Goal: Task Accomplishment & Management: Manage account settings

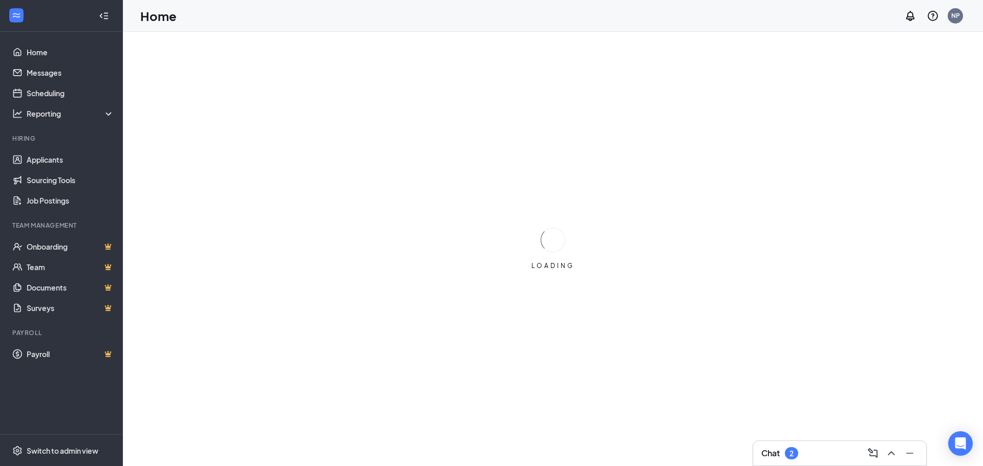
click at [838, 450] on div "Chat 2" at bounding box center [839, 453] width 157 height 16
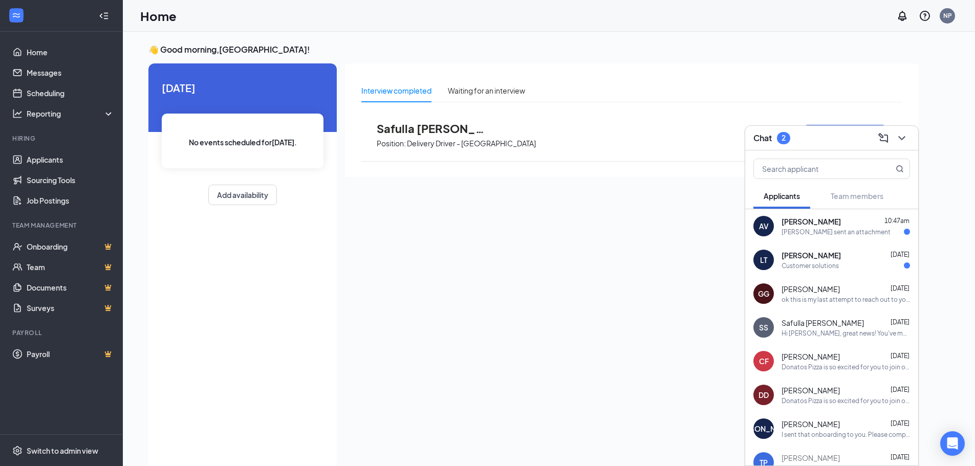
click at [815, 236] on div "AV [PERSON_NAME] 10:47am [PERSON_NAME] sent an attachment" at bounding box center [831, 226] width 173 height 34
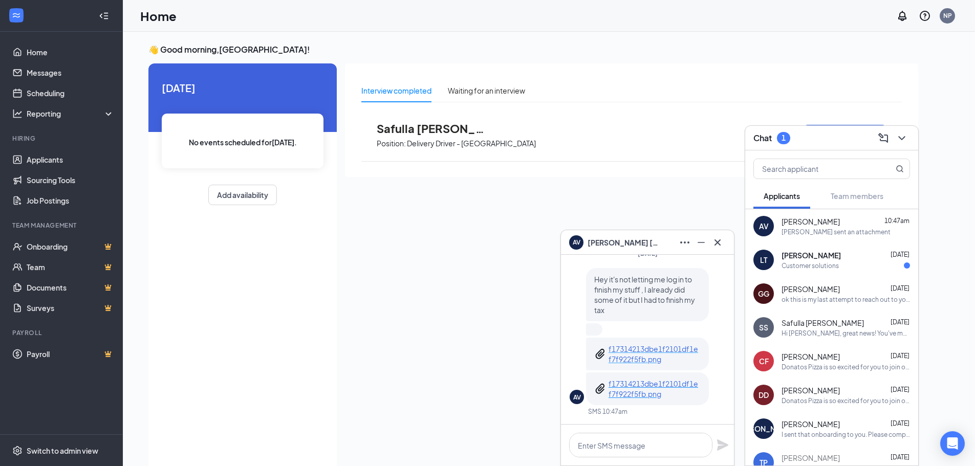
click at [675, 349] on p "f17314213dbe1f2101df1ef7f922f5fb.png" at bounding box center [654, 354] width 92 height 20
click at [640, 396] on p "f17314213dbe1f2101df1ef7f922f5fb.png" at bounding box center [654, 389] width 92 height 20
click at [675, 440] on textarea at bounding box center [640, 445] width 143 height 25
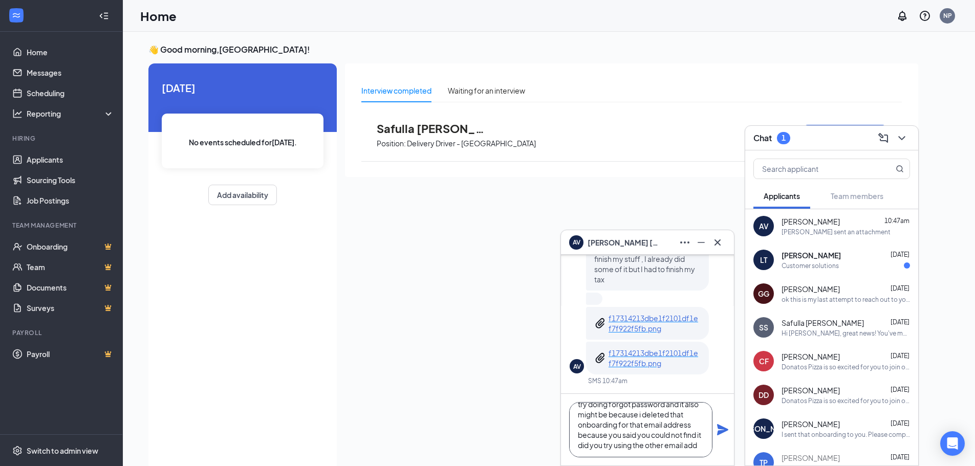
scroll to position [21, 0]
type textarea "try doing forgot password and it also might be because i deleted that onboardin…"
click at [719, 430] on icon "Plane" at bounding box center [722, 430] width 12 height 12
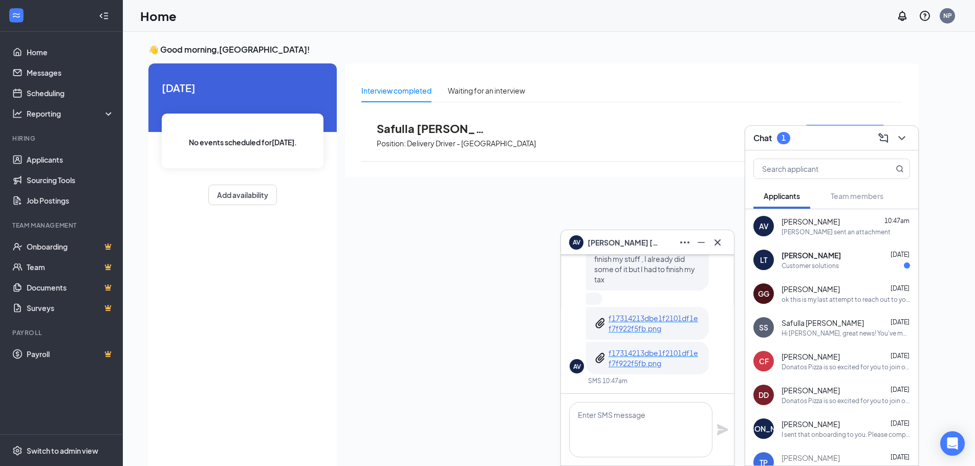
scroll to position [0, 0]
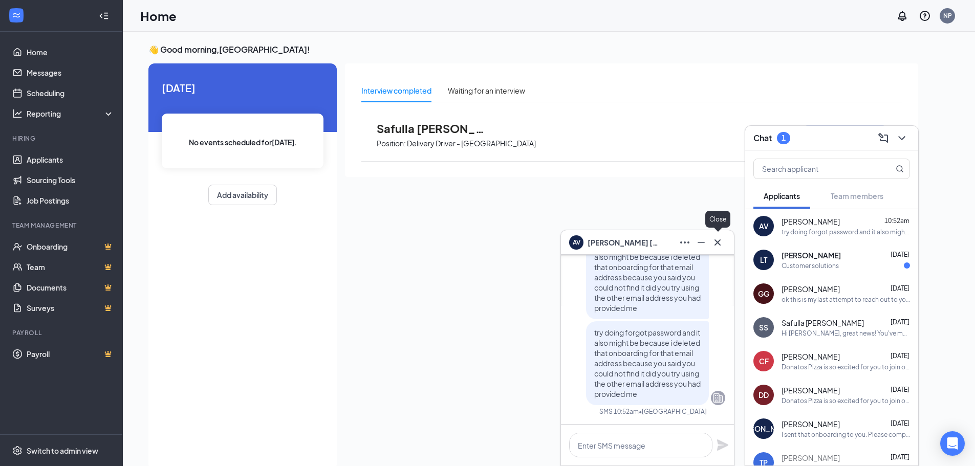
click at [725, 245] on button at bounding box center [717, 242] width 16 height 16
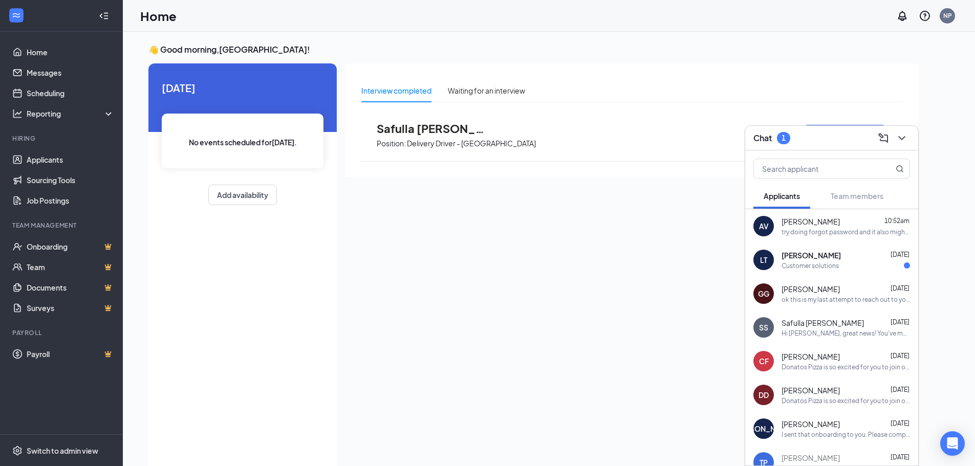
click at [800, 271] on div "LT [PERSON_NAME] [DATE] Customer solutions" at bounding box center [831, 260] width 173 height 34
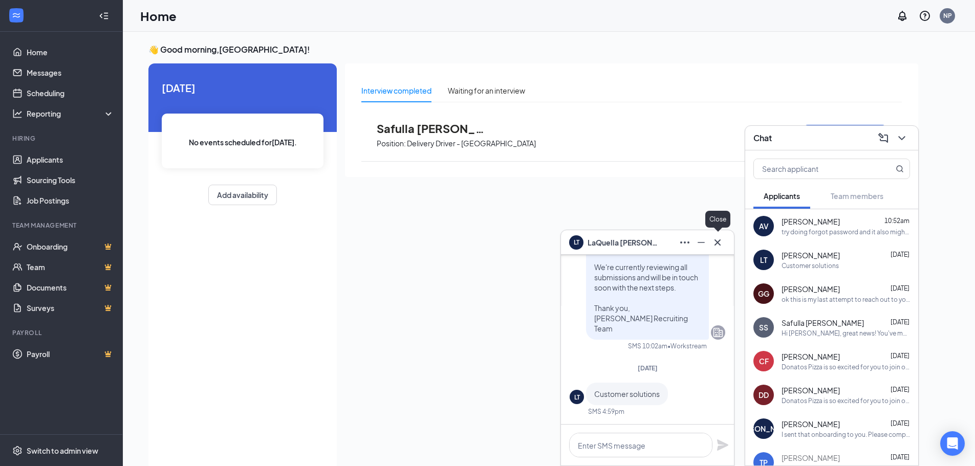
click at [717, 245] on icon "Cross" at bounding box center [717, 242] width 12 height 12
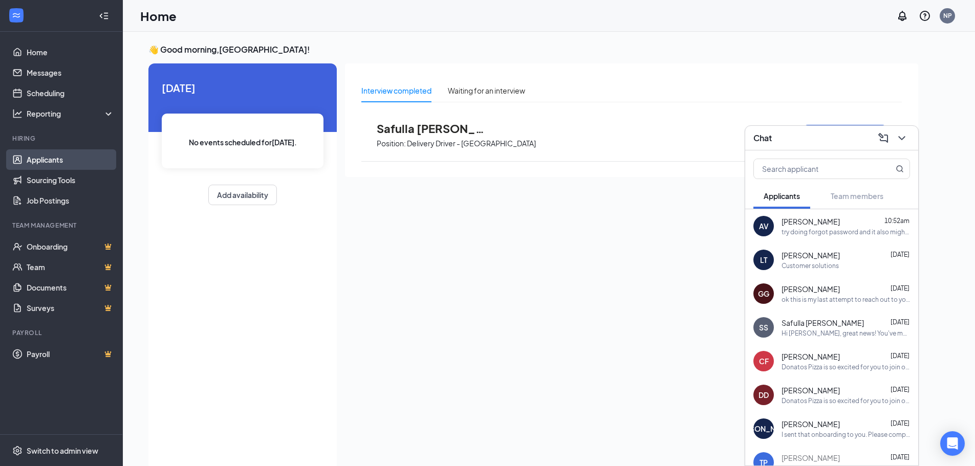
click at [59, 164] on link "Applicants" at bounding box center [71, 159] width 88 height 20
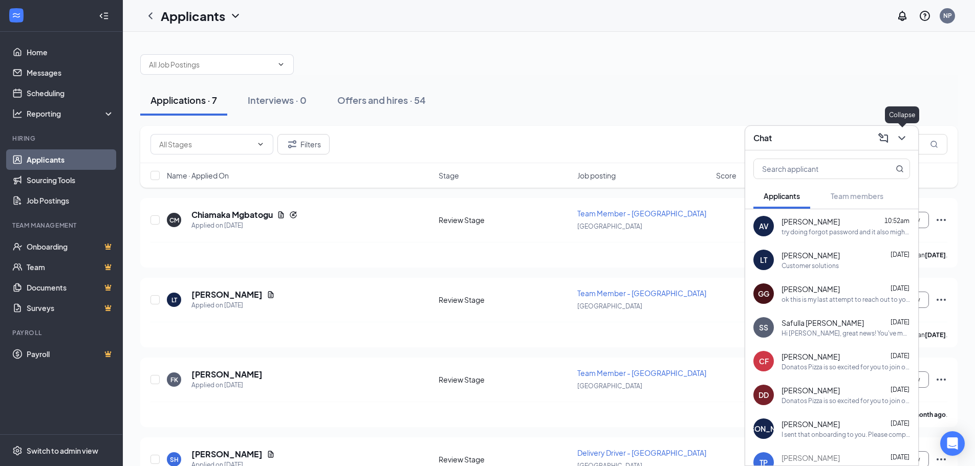
click at [904, 135] on icon "ChevronDown" at bounding box center [902, 138] width 12 height 12
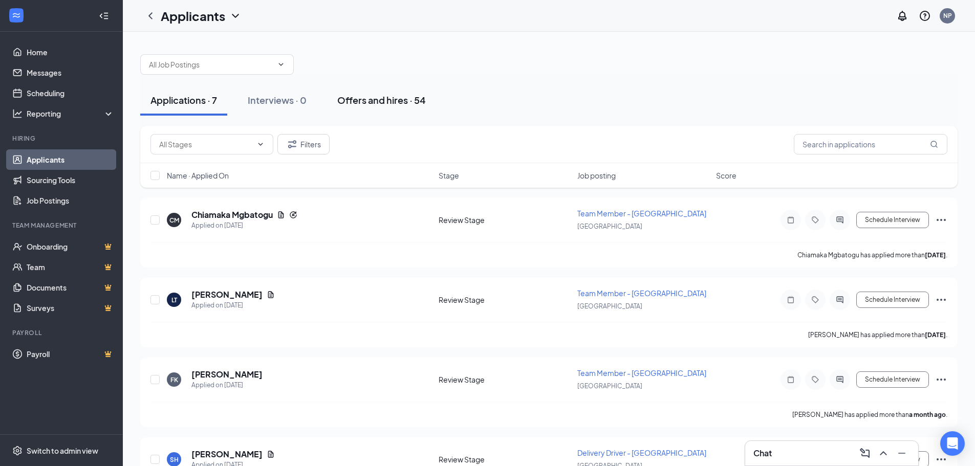
click at [398, 107] on button "Offers and hires · 54" at bounding box center [381, 100] width 109 height 31
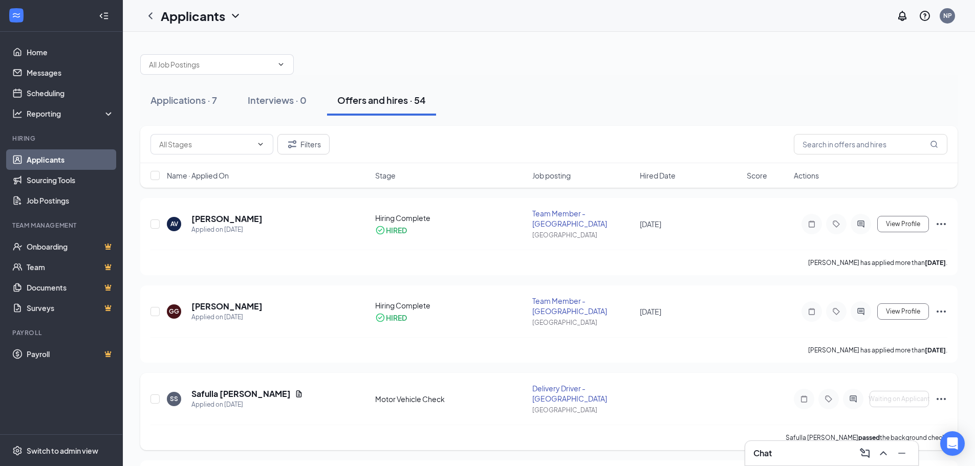
click at [942, 399] on icon "Ellipses" at bounding box center [941, 399] width 12 height 12
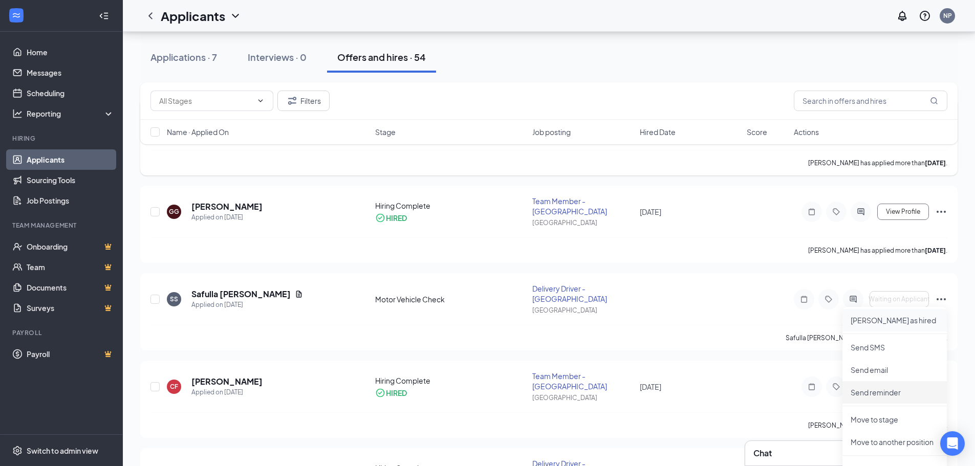
scroll to position [102, 0]
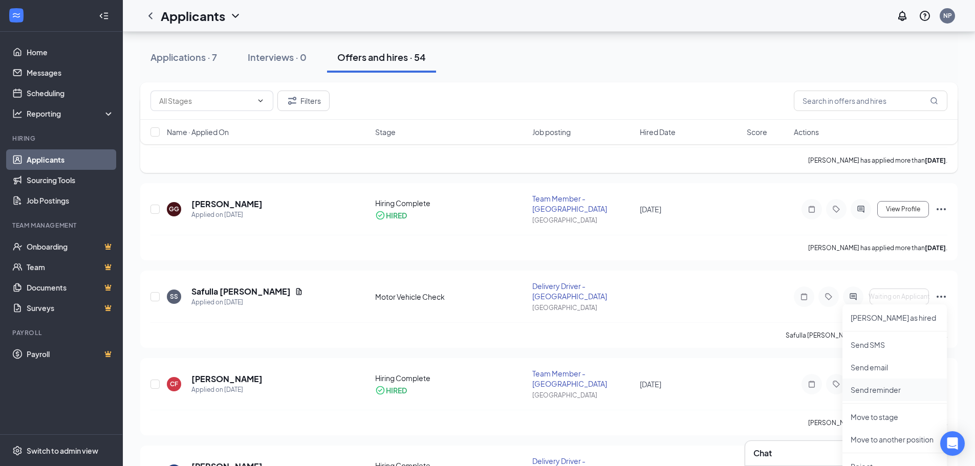
click at [885, 390] on p "Send reminder" at bounding box center [895, 390] width 88 height 10
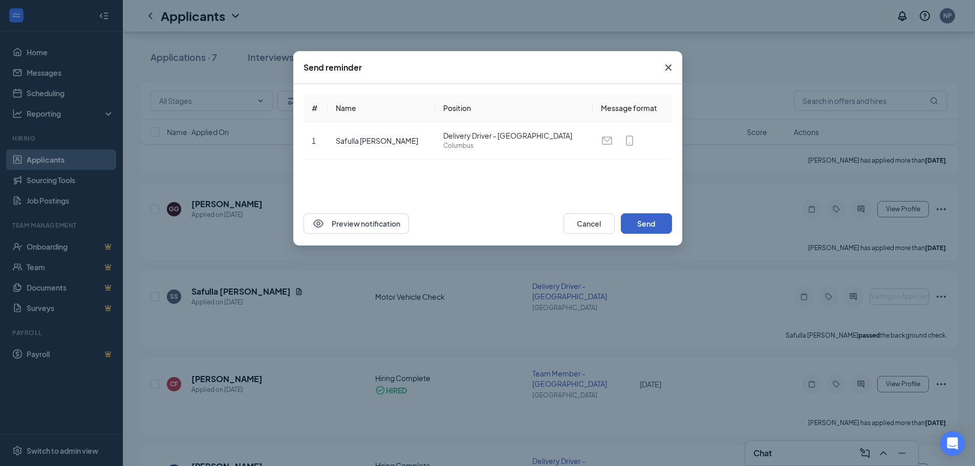
click at [645, 220] on button "Send" at bounding box center [646, 223] width 51 height 20
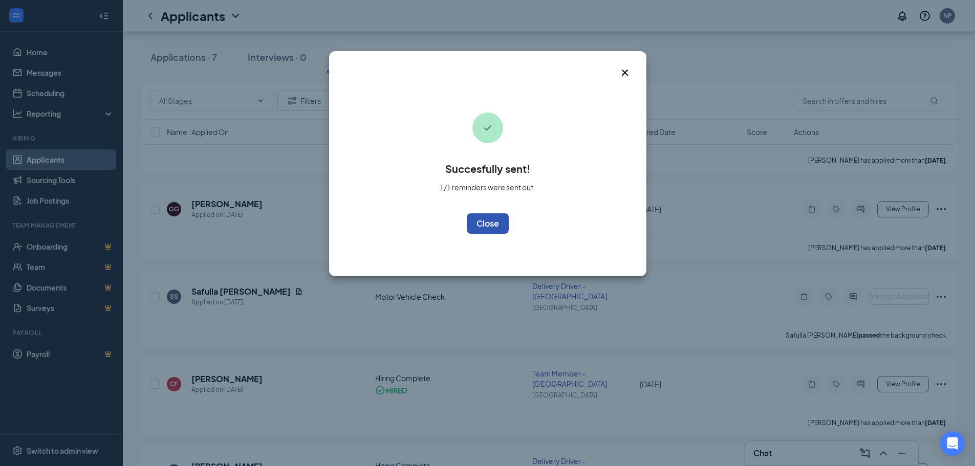
click at [483, 220] on button "OK" at bounding box center [488, 223] width 42 height 20
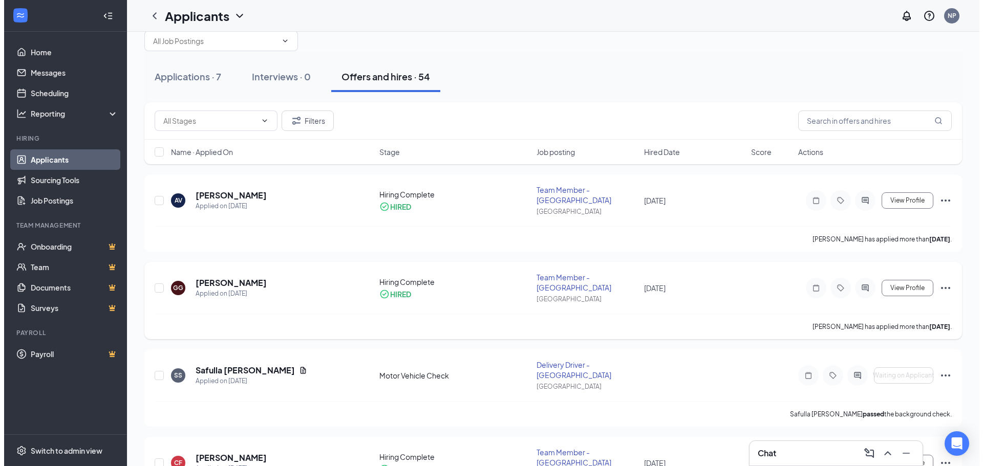
scroll to position [0, 0]
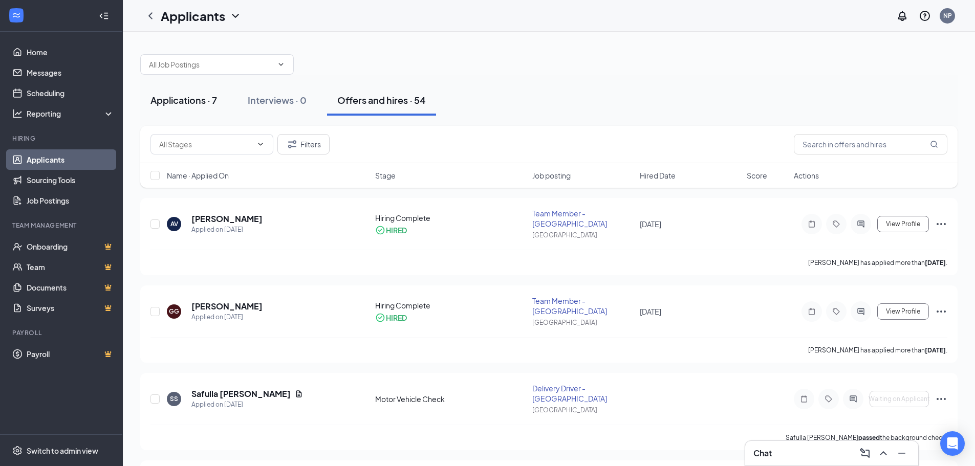
click at [180, 108] on button "Applications · 7" at bounding box center [183, 100] width 87 height 31
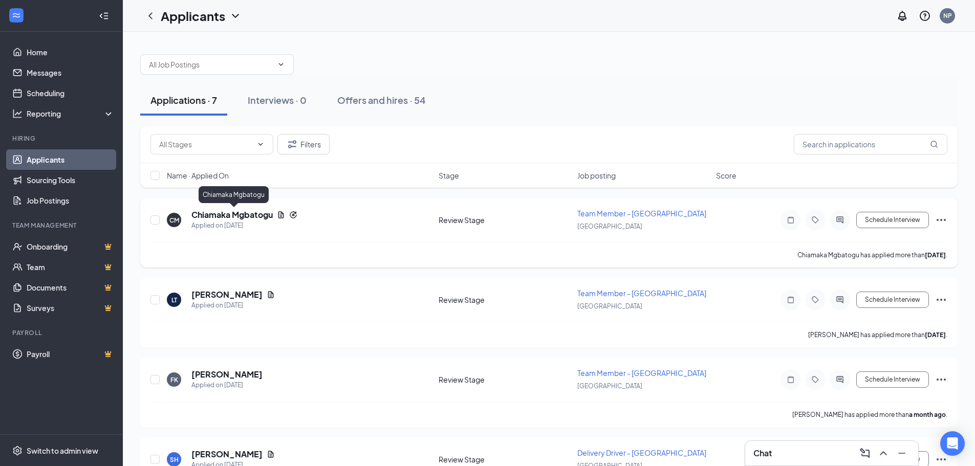
click at [251, 220] on h5 "Chiamaka Mgbatogu" at bounding box center [231, 214] width 81 height 11
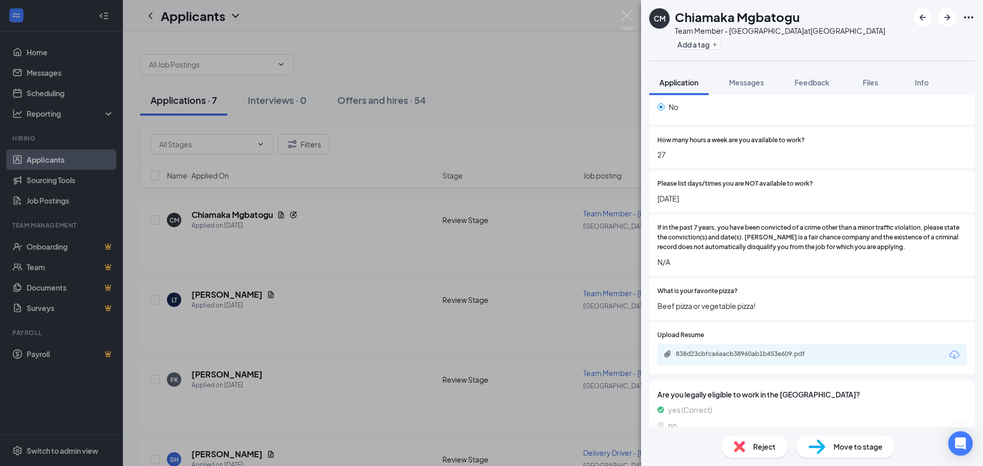
scroll to position [377, 0]
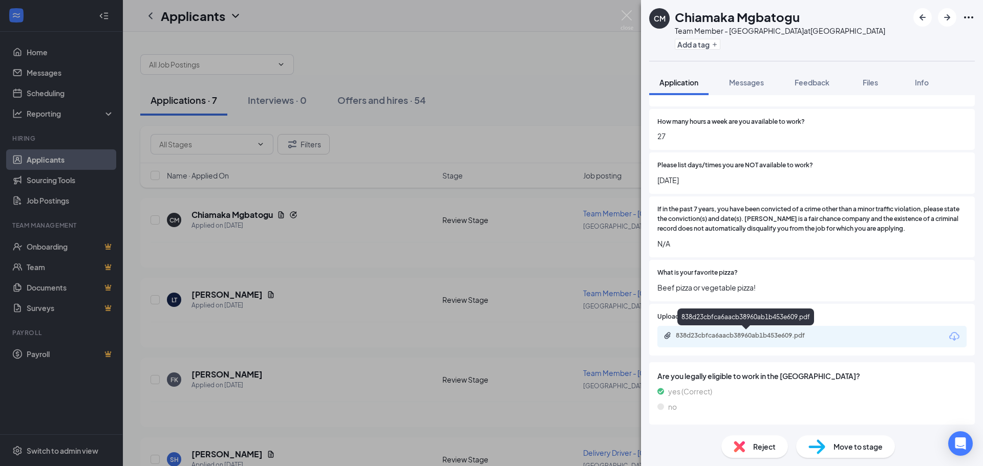
click at [791, 335] on div "838d23cbfca6aacb38960ab1b453e609.pdf" at bounding box center [747, 336] width 143 height 8
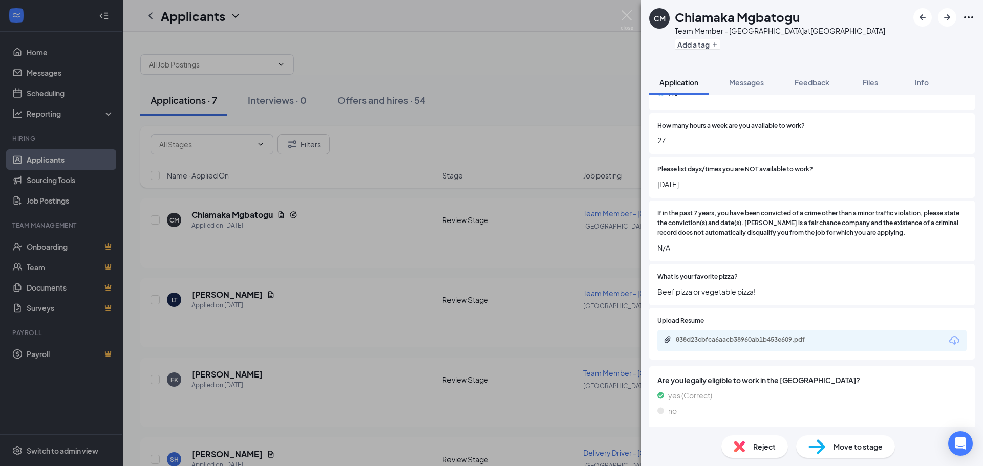
click at [229, 294] on div "CM Chiamaka Mgbatogu Team Member - [GEOGRAPHIC_DATA] at [GEOGRAPHIC_DATA] Add a…" at bounding box center [491, 233] width 983 height 466
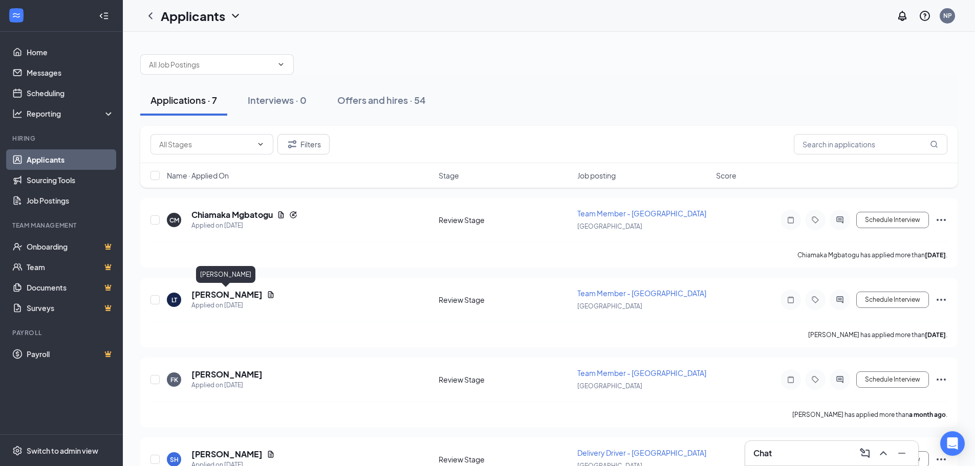
click at [229, 294] on h5 "[PERSON_NAME]" at bounding box center [226, 294] width 71 height 11
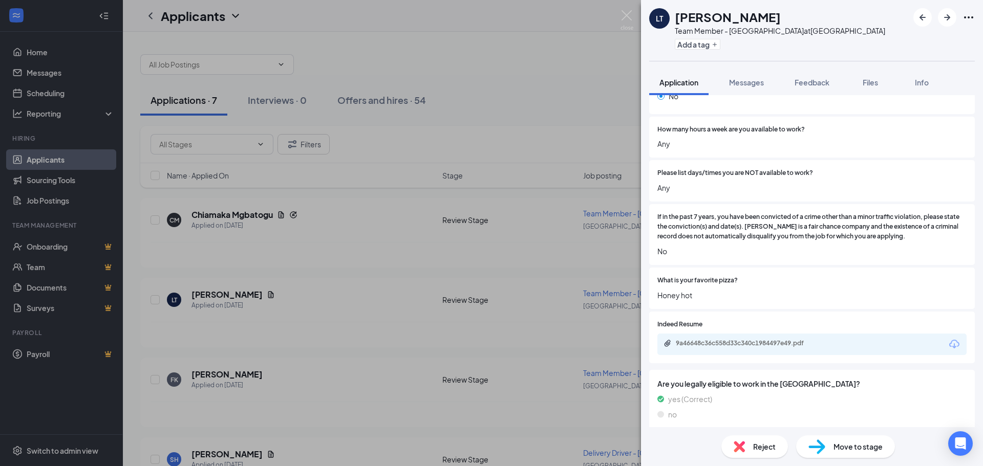
scroll to position [348, 0]
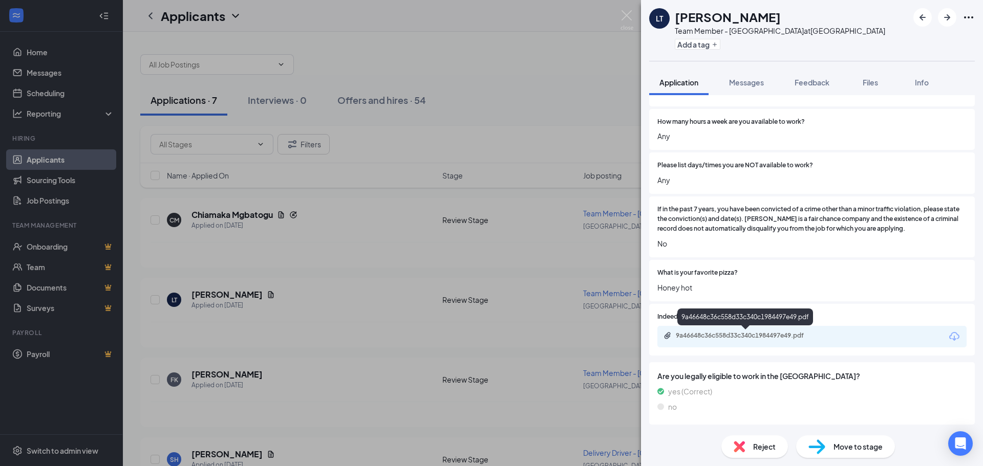
click at [741, 339] on div "9a46648c36c558d33c340c1984497e49.pdf" at bounding box center [747, 336] width 143 height 8
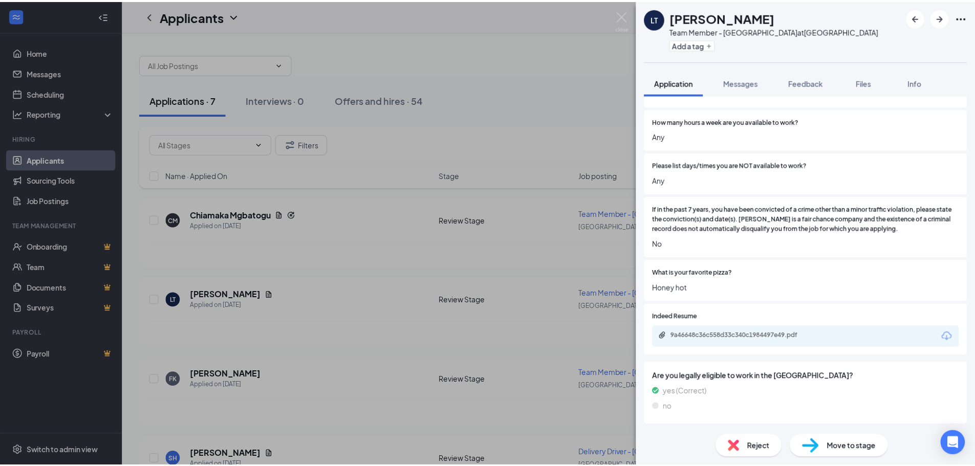
scroll to position [344, 0]
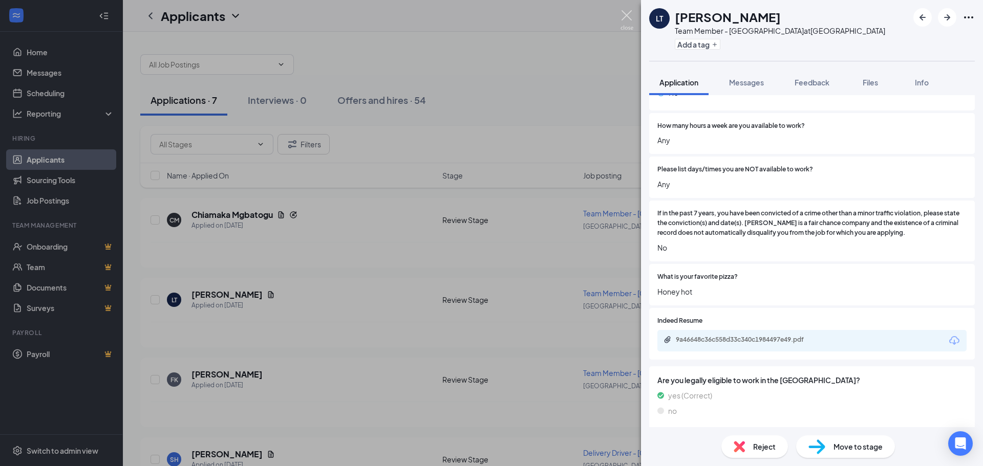
click at [630, 19] on img at bounding box center [626, 20] width 13 height 20
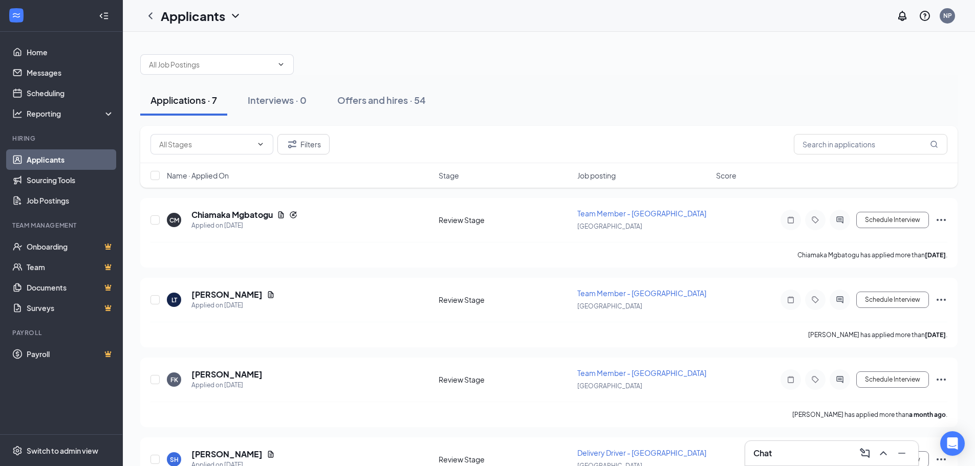
click at [828, 458] on div "Chat" at bounding box center [831, 453] width 157 height 16
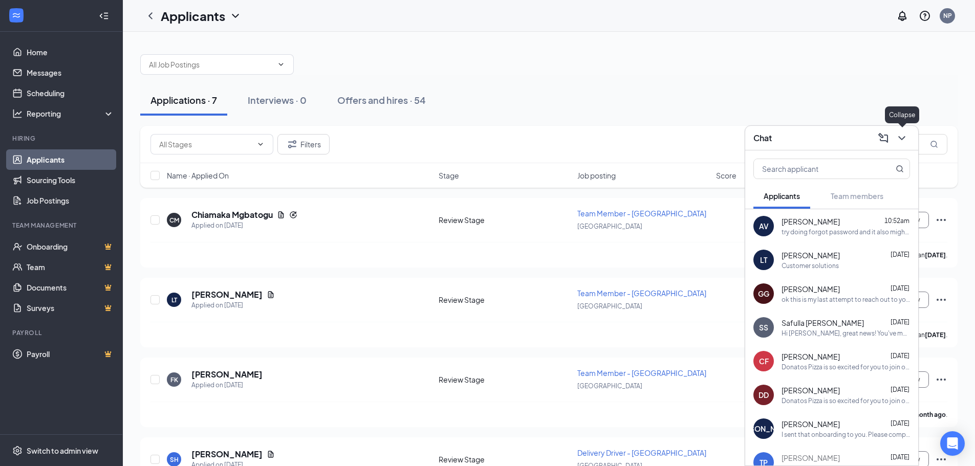
click at [897, 138] on icon "ChevronDown" at bounding box center [902, 138] width 12 height 12
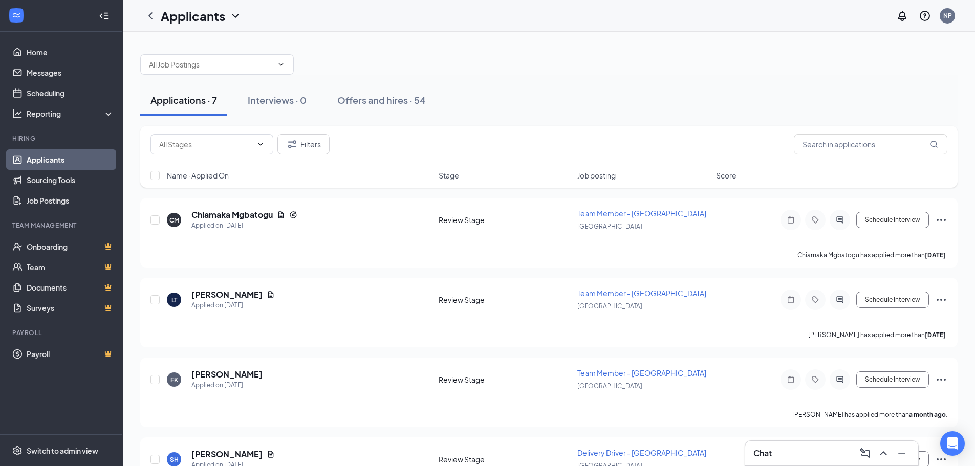
click at [822, 460] on div "Chat" at bounding box center [831, 453] width 157 height 16
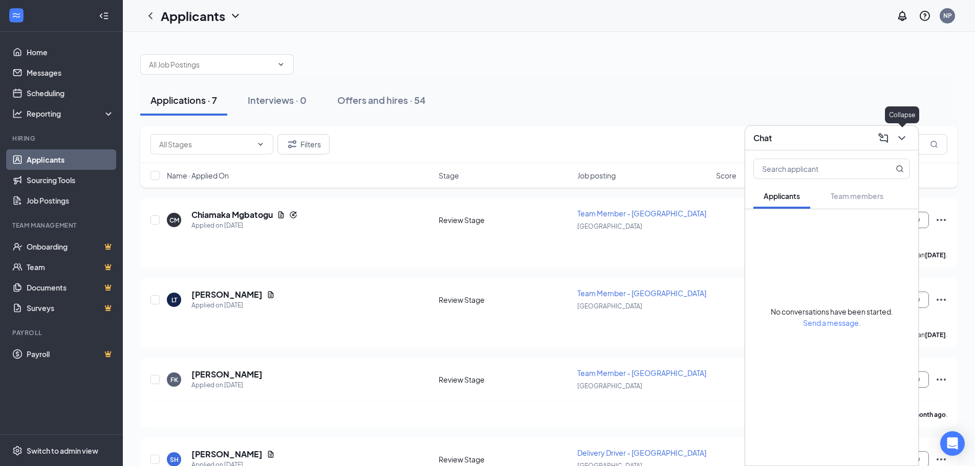
click at [900, 139] on icon "ChevronDown" at bounding box center [902, 138] width 12 height 12
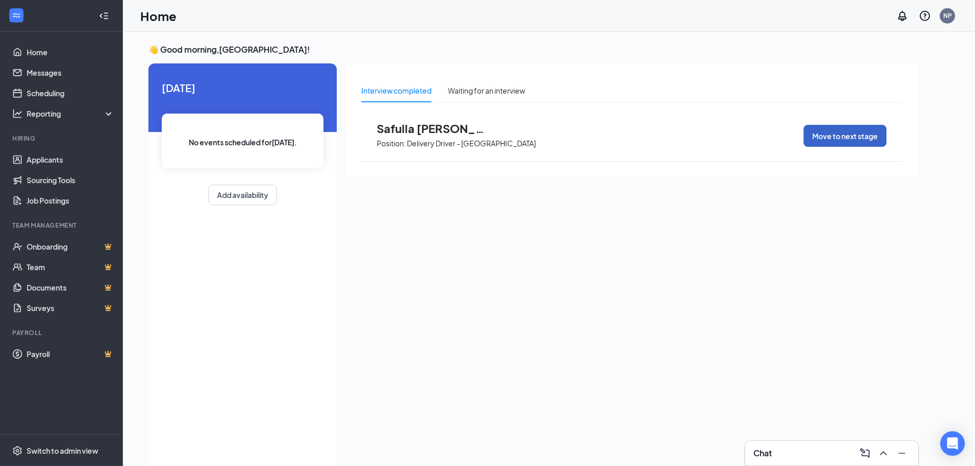
click at [837, 127] on button "Move to next stage" at bounding box center [844, 136] width 83 height 22
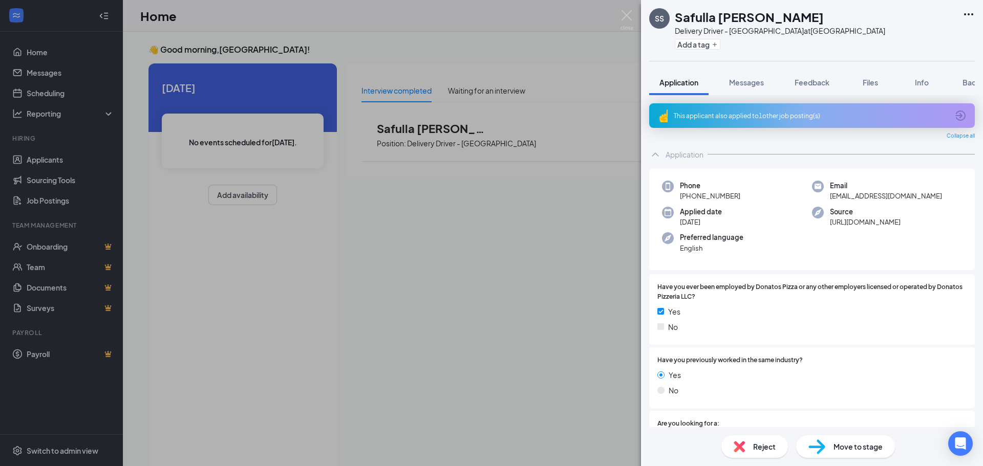
click at [515, 87] on div "SS Safulla Sowa Delivery Driver - Northland Plaza at Northland Plaza Add a tag …" at bounding box center [491, 233] width 983 height 466
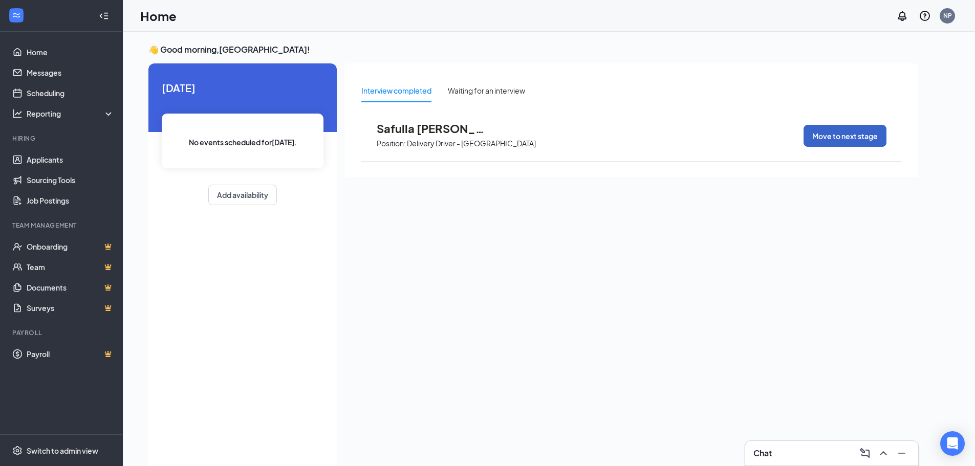
click at [859, 137] on button "Move to next stage" at bounding box center [844, 136] width 83 height 22
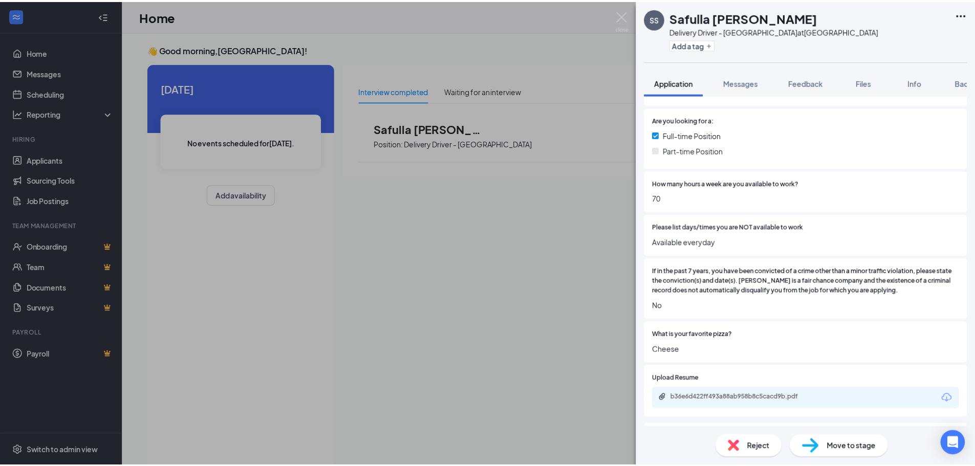
scroll to position [358, 0]
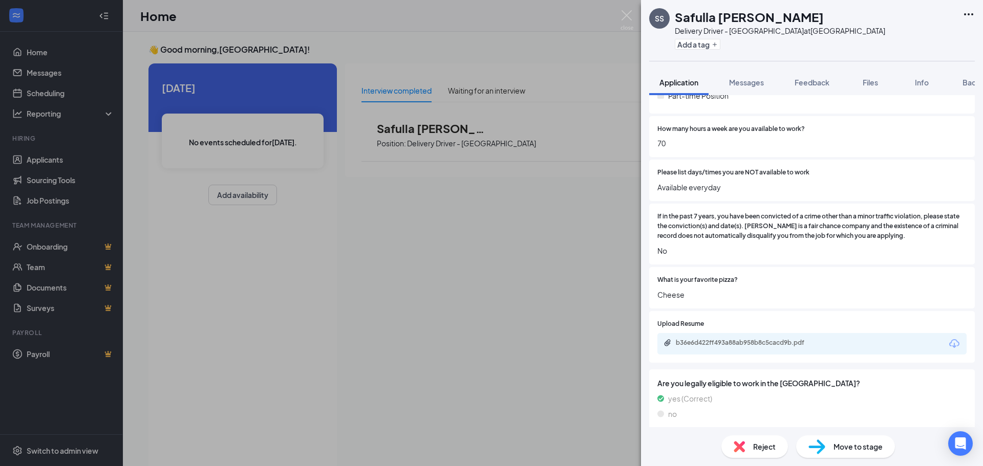
click at [851, 446] on span "Move to stage" at bounding box center [857, 446] width 49 height 11
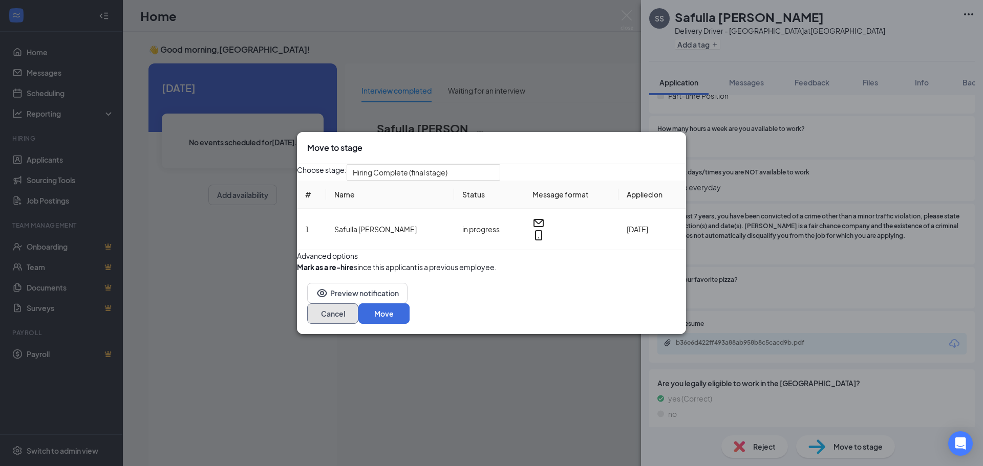
click at [358, 324] on button "Cancel" at bounding box center [332, 313] width 51 height 20
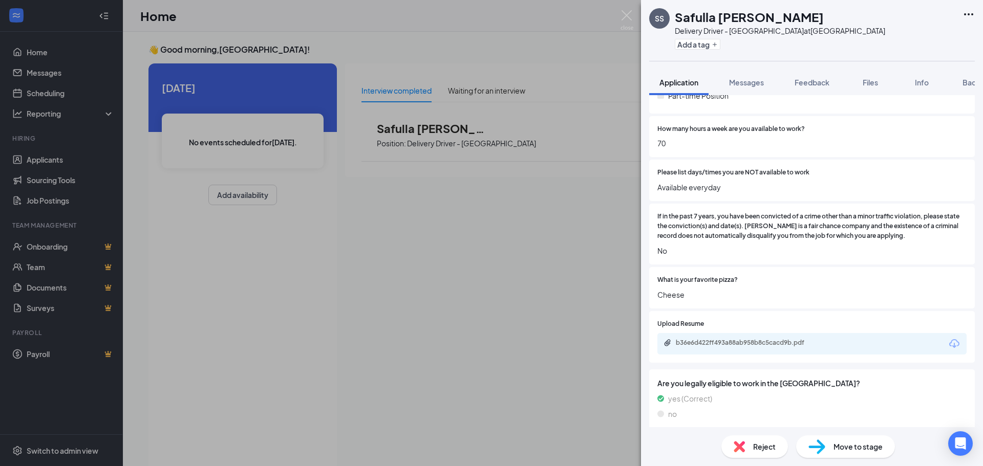
click at [615, 19] on div "SS Safulla Sowa Delivery Driver - Northland Plaza at Northland Plaza Add a tag …" at bounding box center [491, 233] width 983 height 466
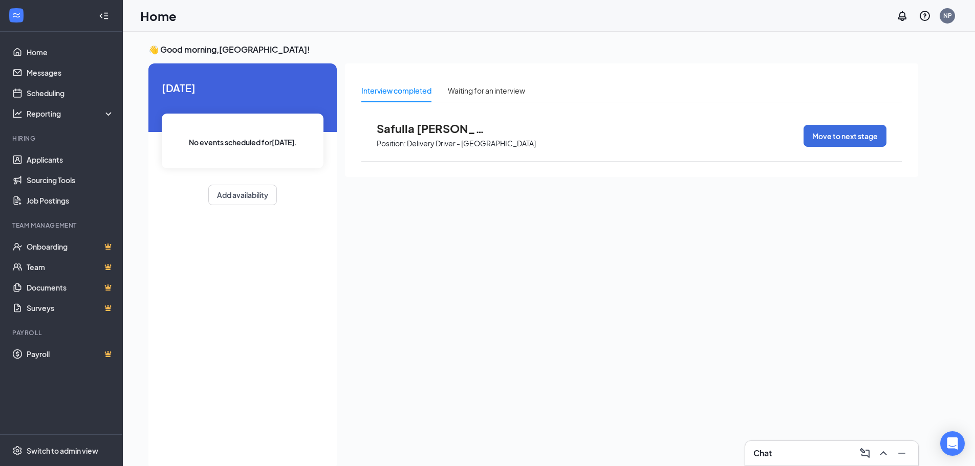
click at [826, 458] on div "Chat" at bounding box center [831, 453] width 157 height 16
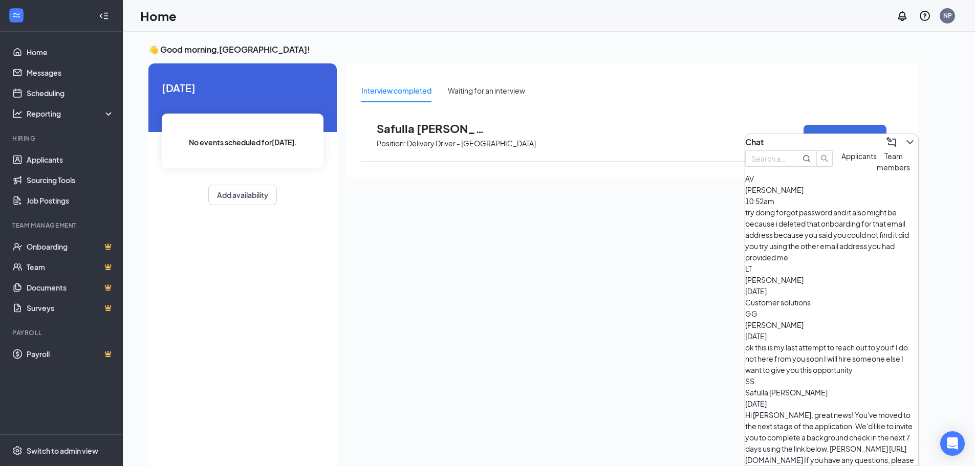
click at [788, 141] on div "Chat" at bounding box center [831, 142] width 173 height 16
